Goal: Task Accomplishment & Management: Complete application form

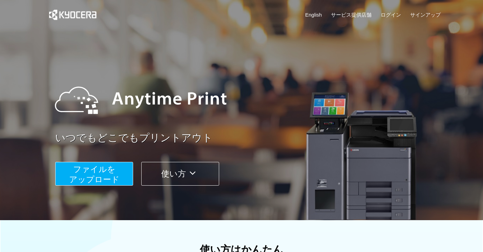
click at [121, 167] on button "ファイルを ​​アップロード" at bounding box center [94, 174] width 78 height 24
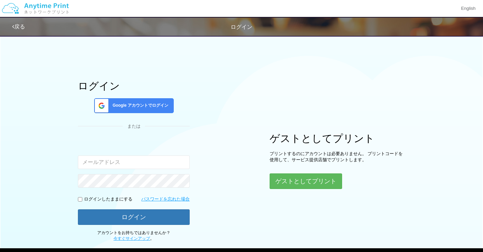
click at [161, 103] on span "Google アカウントでログイン" at bounding box center [139, 106] width 59 height 6
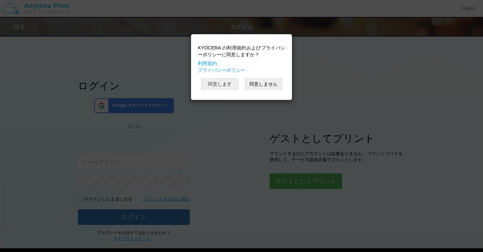
click at [217, 86] on button "同意します" at bounding box center [219, 84] width 37 height 12
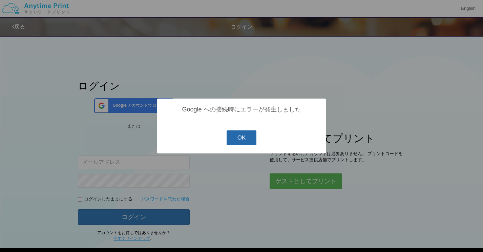
click at [245, 134] on button "OK" at bounding box center [242, 137] width 30 height 15
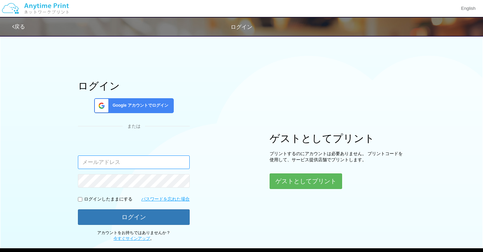
click at [178, 164] on input "email" at bounding box center [134, 163] width 112 height 14
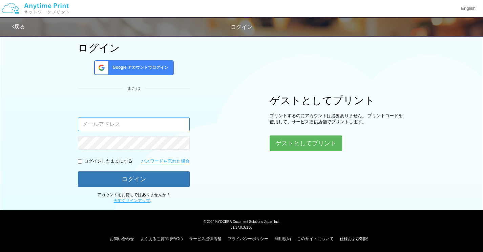
scroll to position [38, 0]
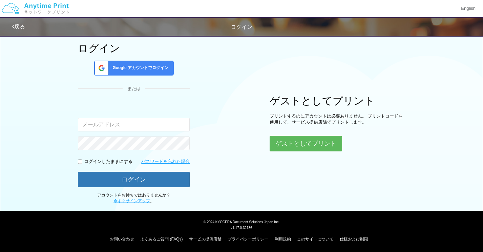
click at [144, 153] on form "入力されたメールアドレスまたはパスワードが正しくありません。 ログインしたままにする パスワードを忘れた場合 ログイン" at bounding box center [134, 144] width 112 height 85
click at [141, 134] on div "入力されたメールアドレスまたはパスワードが正しくありません。" at bounding box center [134, 126] width 112 height 48
click at [140, 128] on input "email" at bounding box center [134, 125] width 112 height 14
type input "k"
click at [219, 146] on div "ログイン Google アカウントでログイン または 入力されたメールアドレスまたはパスワードが正しくありません。 ログインしたままにする パスワードを忘れた…" at bounding box center [241, 99] width 407 height 210
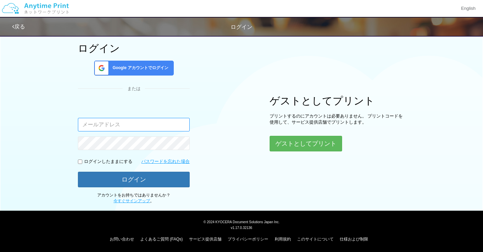
click at [183, 124] on input "email" at bounding box center [134, 125] width 112 height 14
click at [179, 124] on input "email" at bounding box center [134, 125] width 112 height 14
click at [213, 116] on div "ログイン Google アカウントでログイン または 入力されたメールアドレスまたはパスワードが正しくありません。 ログインしたままにする パスワードを忘れた…" at bounding box center [241, 99] width 407 height 210
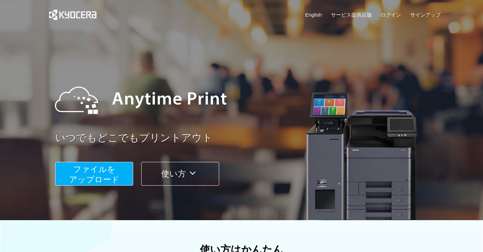
click at [430, 11] on div "English サービス提供店舗 ログイン サインアップ" at bounding box center [241, 16] width 398 height 33
click at [427, 13] on link "サインアップ" at bounding box center [425, 14] width 30 height 7
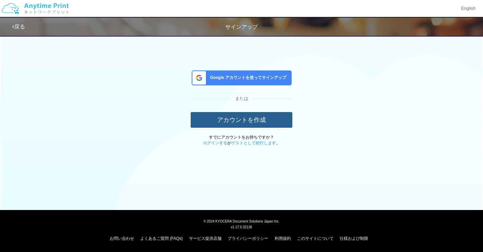
click at [254, 119] on button "アカウントを作成" at bounding box center [242, 120] width 102 height 16
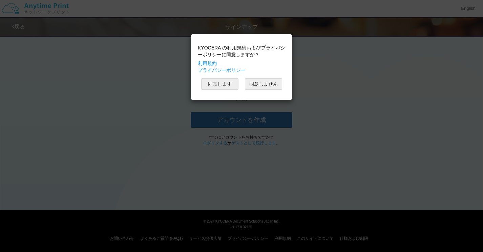
click at [233, 87] on button "同意します" at bounding box center [219, 84] width 37 height 12
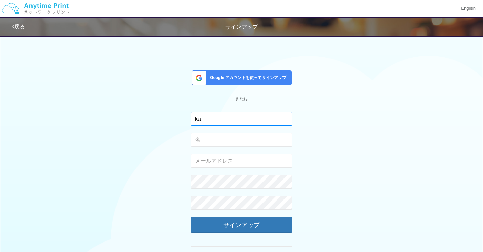
type input "k"
type input "加藤"
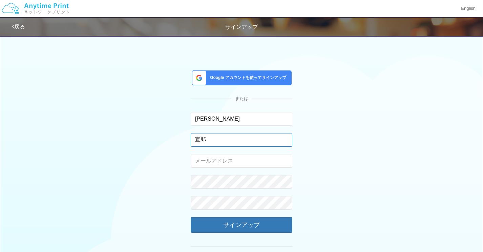
type input "宣郎"
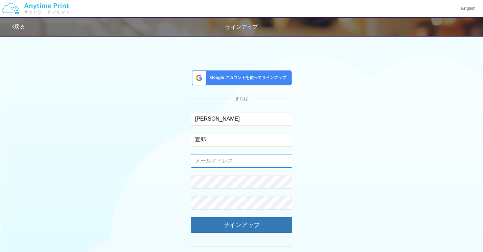
type input "[EMAIL_ADDRESS][DOMAIN_NAME]"
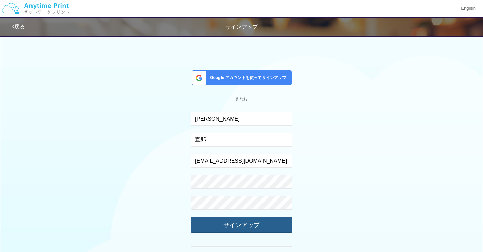
click at [280, 226] on button "サインアップ" at bounding box center [242, 225] width 102 height 16
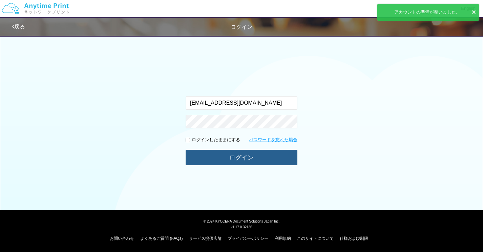
click at [281, 157] on button "ログイン" at bounding box center [242, 158] width 112 height 16
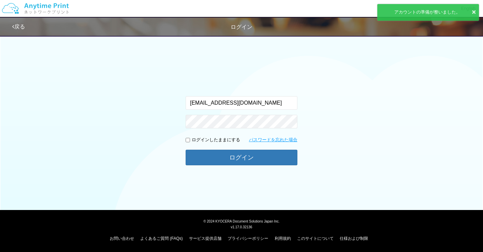
click at [242, 157] on button "ログイン" at bounding box center [242, 158] width 112 height 16
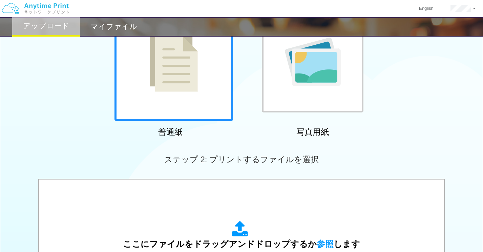
scroll to position [94, 0]
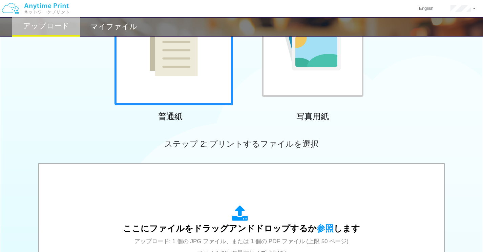
click at [198, 88] on div at bounding box center [174, 46] width 119 height 119
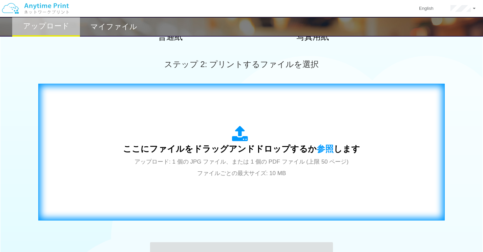
scroll to position [190, 0]
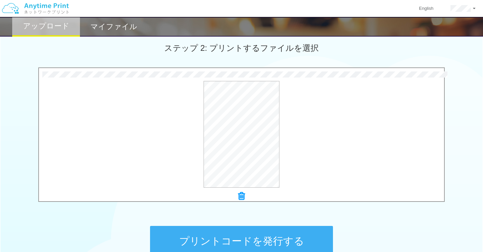
click at [186, 243] on button "プリントコードを発行する" at bounding box center [241, 241] width 183 height 30
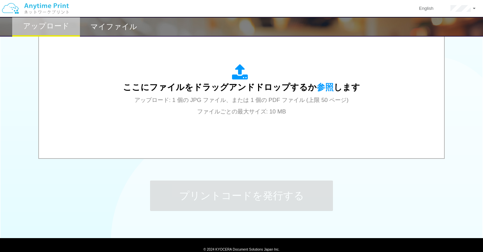
scroll to position [239, 0]
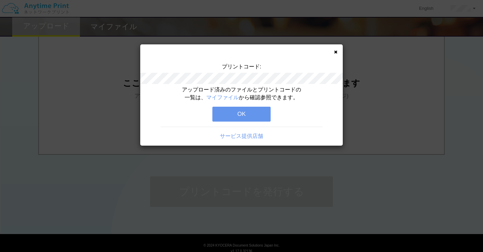
click at [239, 120] on button "OK" at bounding box center [241, 114] width 58 height 15
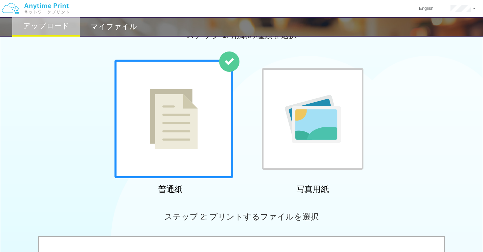
scroll to position [27, 0]
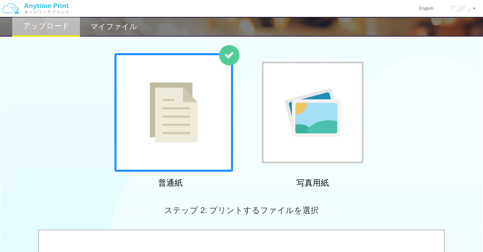
click at [121, 32] on div "マイファイル" at bounding box center [114, 27] width 68 height 20
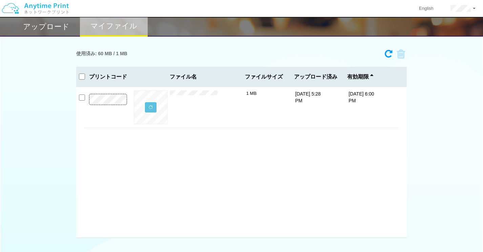
click at [115, 104] on p at bounding box center [107, 109] width 47 height 30
